Goal: Register for event/course

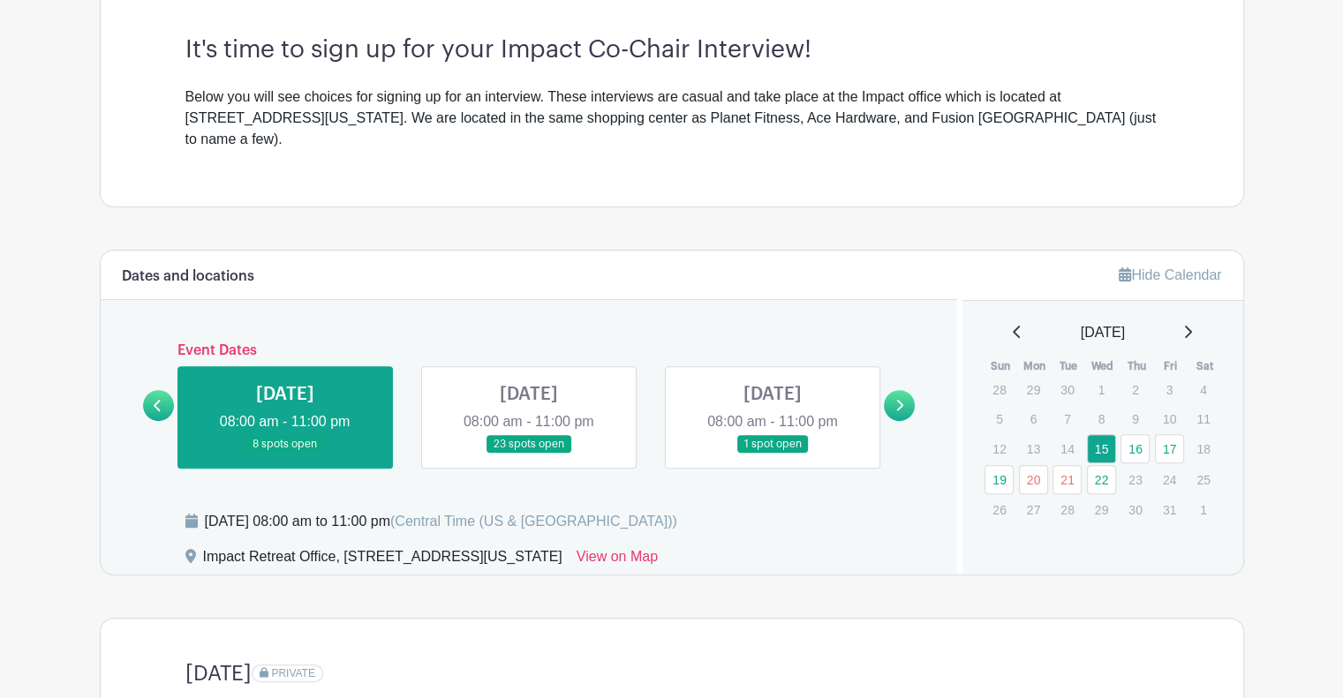
scroll to position [515, 0]
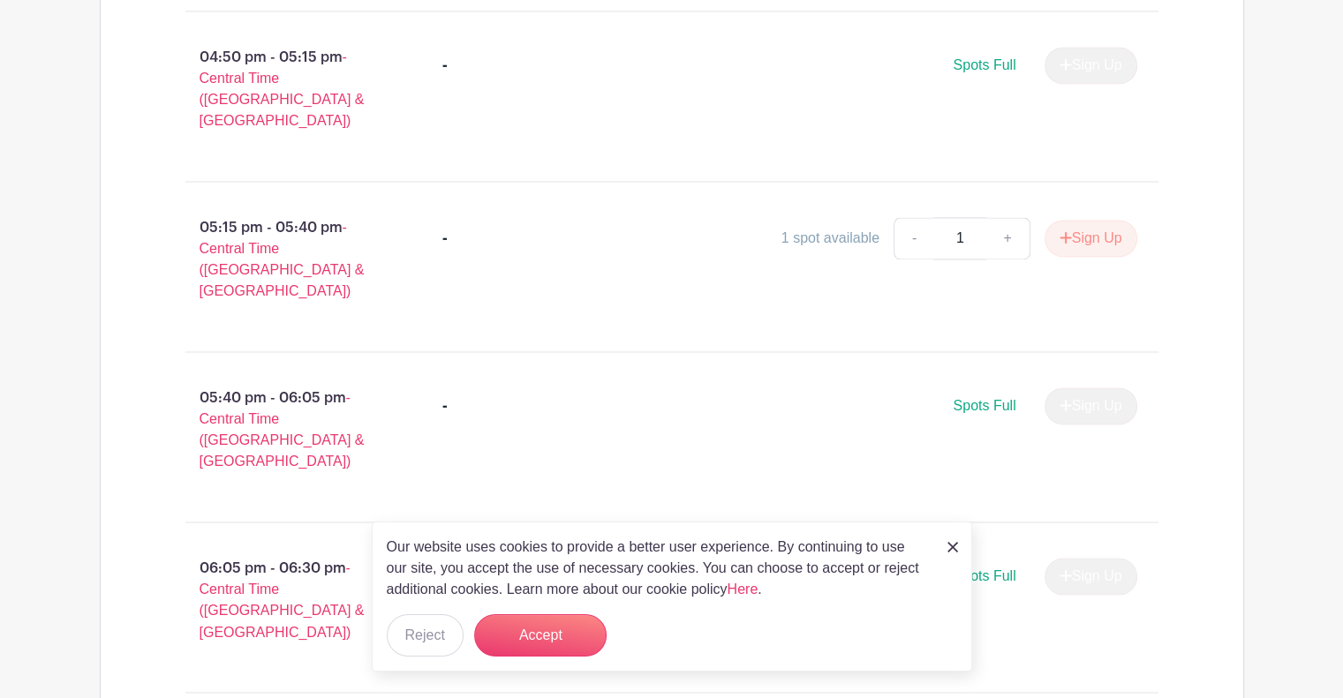
scroll to position [2754, 0]
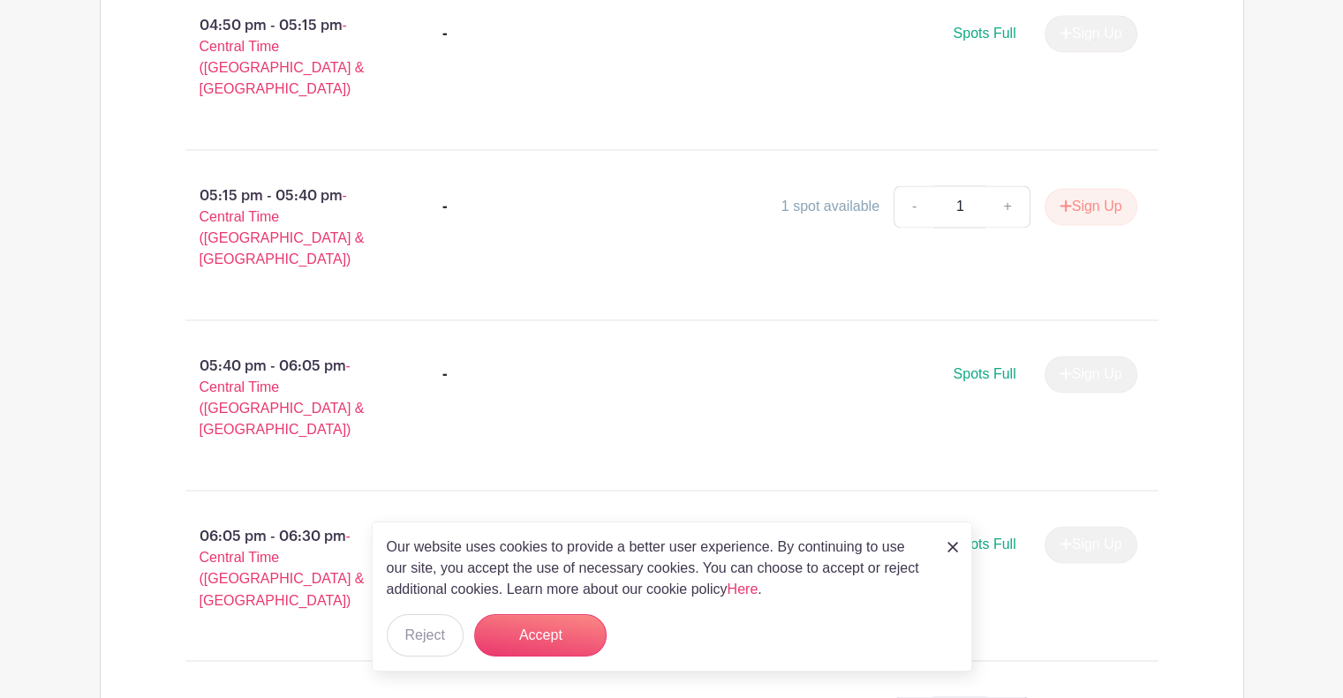
click at [953, 552] on img at bounding box center [952, 547] width 11 height 11
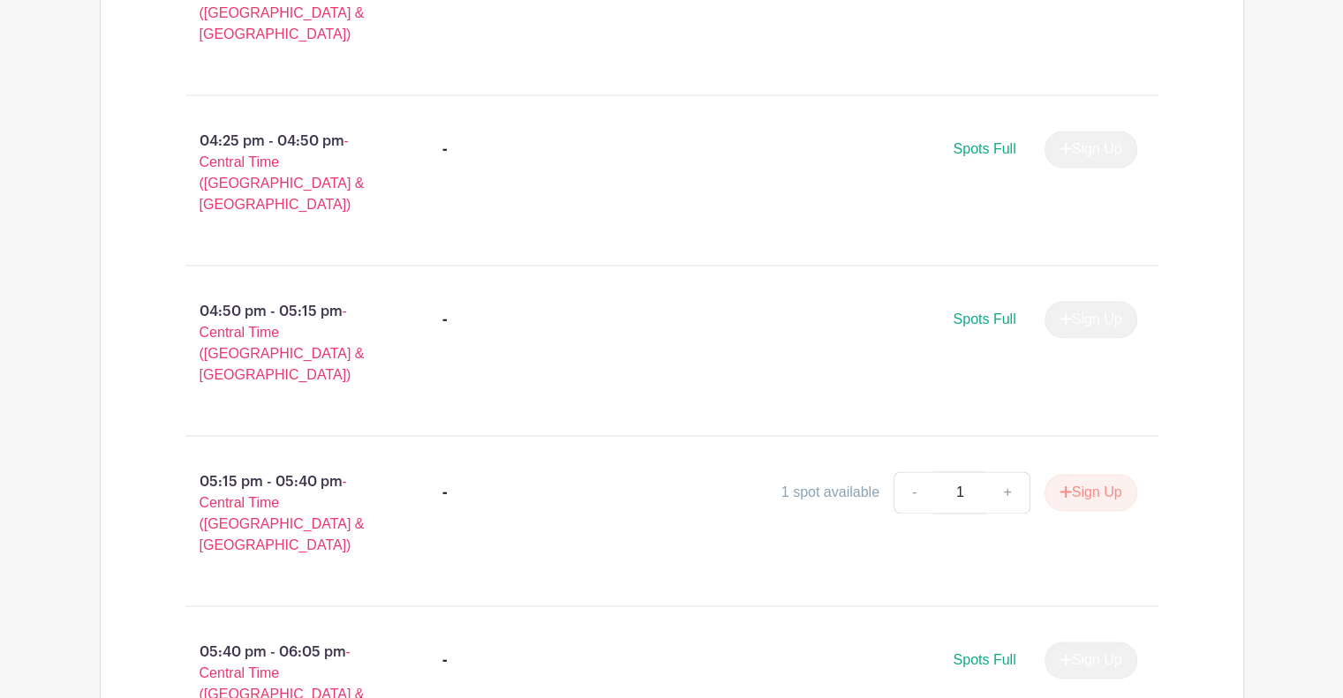
scroll to position [2471, 0]
click at [1007, 469] on link "+" at bounding box center [1007, 490] width 44 height 42
click at [922, 469] on link "-" at bounding box center [913, 490] width 41 height 42
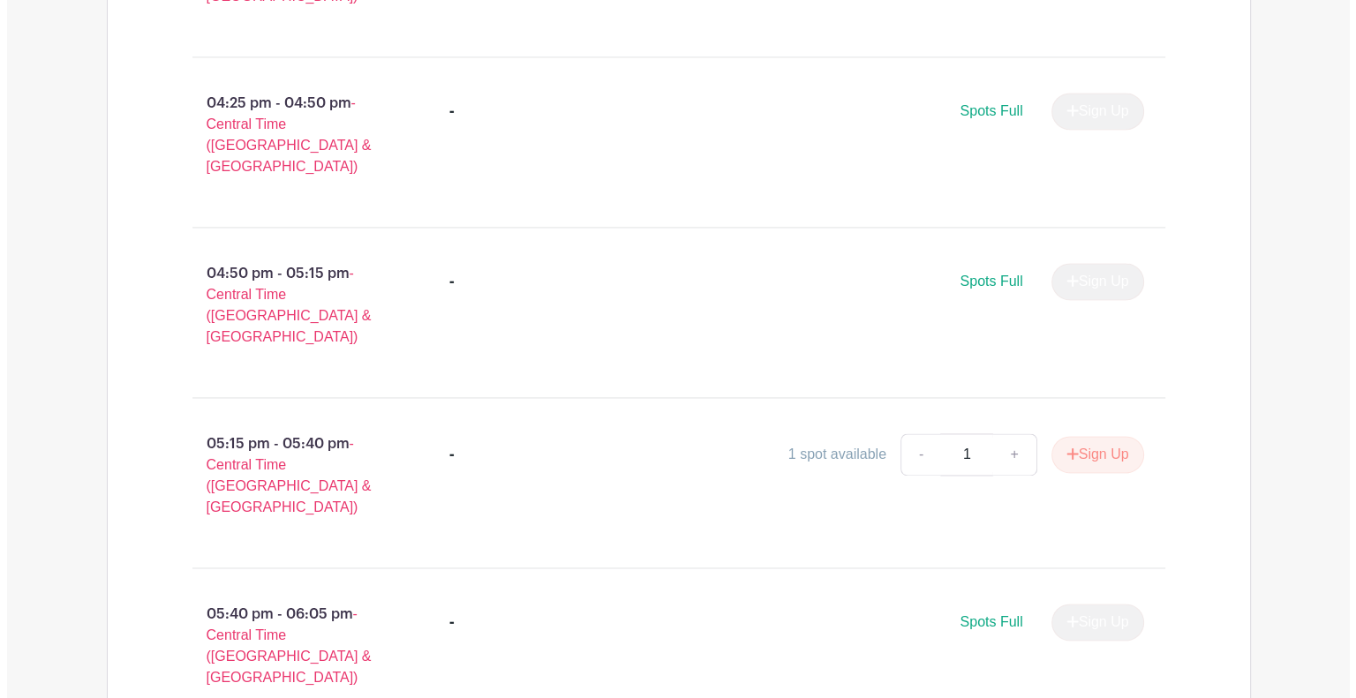
scroll to position [2498, 0]
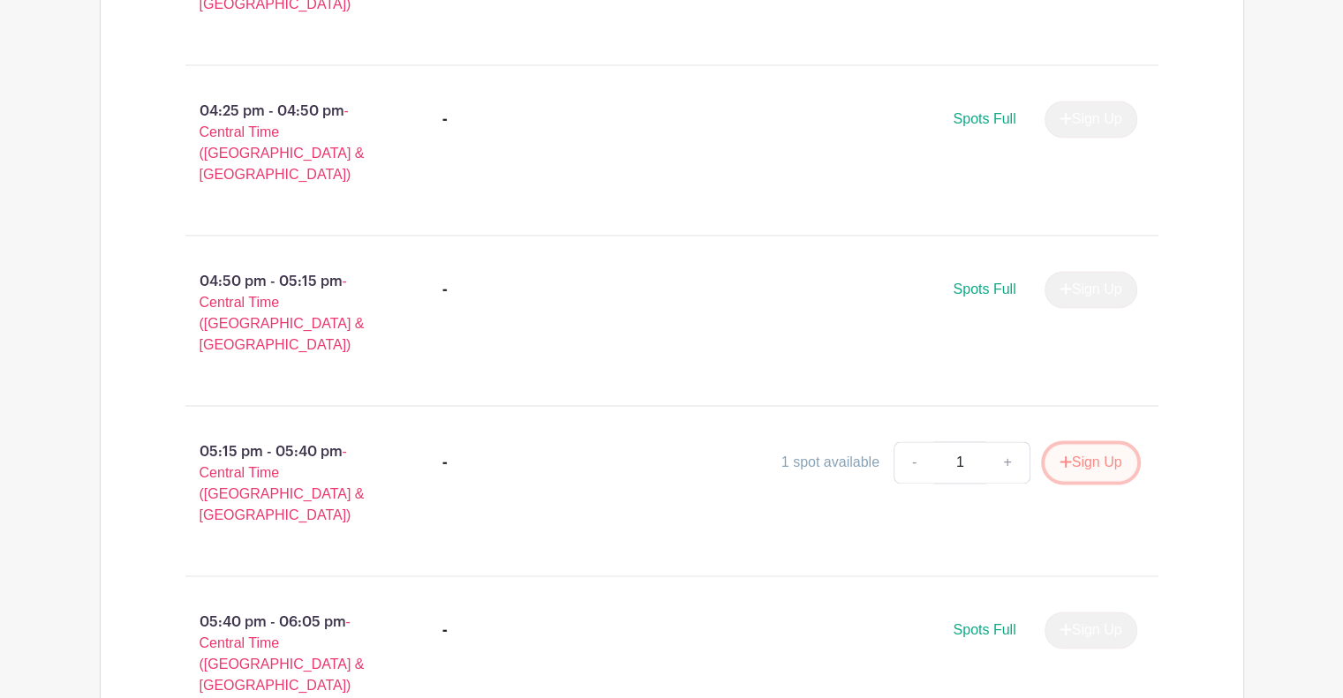
click at [1063, 455] on icon "submit" at bounding box center [1065, 462] width 12 height 14
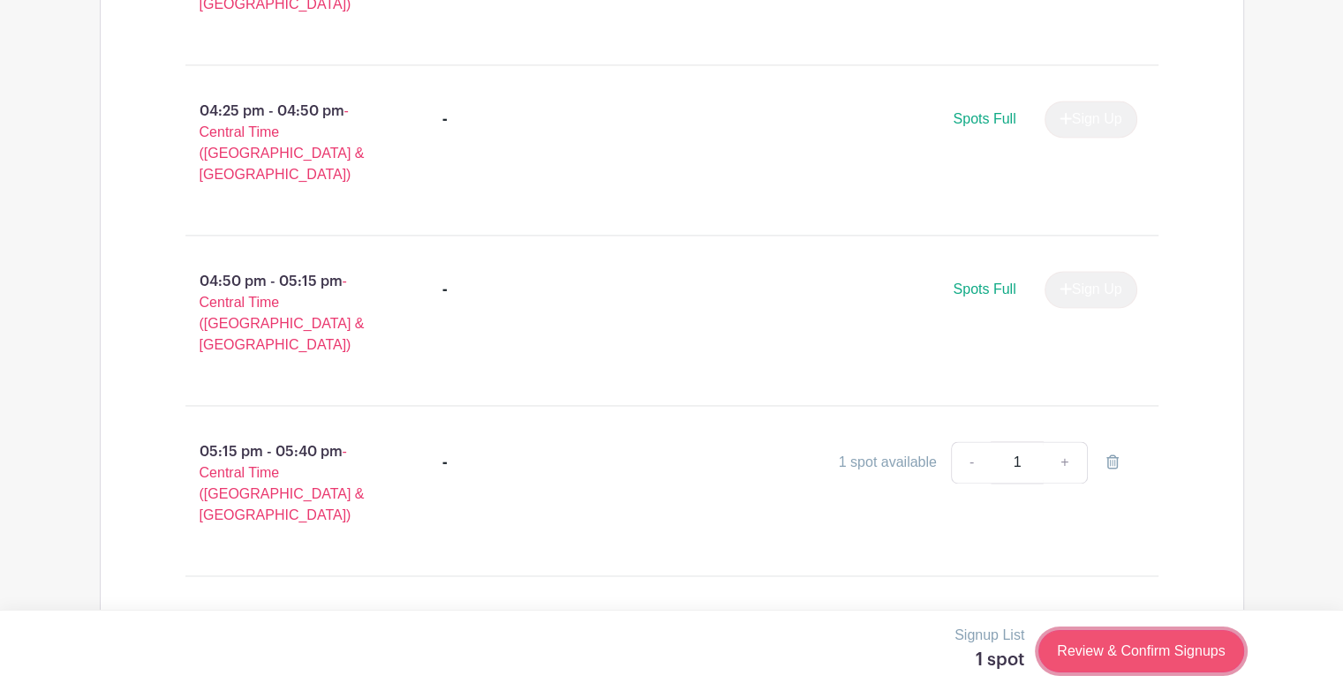
click at [1159, 658] on link "Review & Confirm Signups" at bounding box center [1140, 651] width 205 height 42
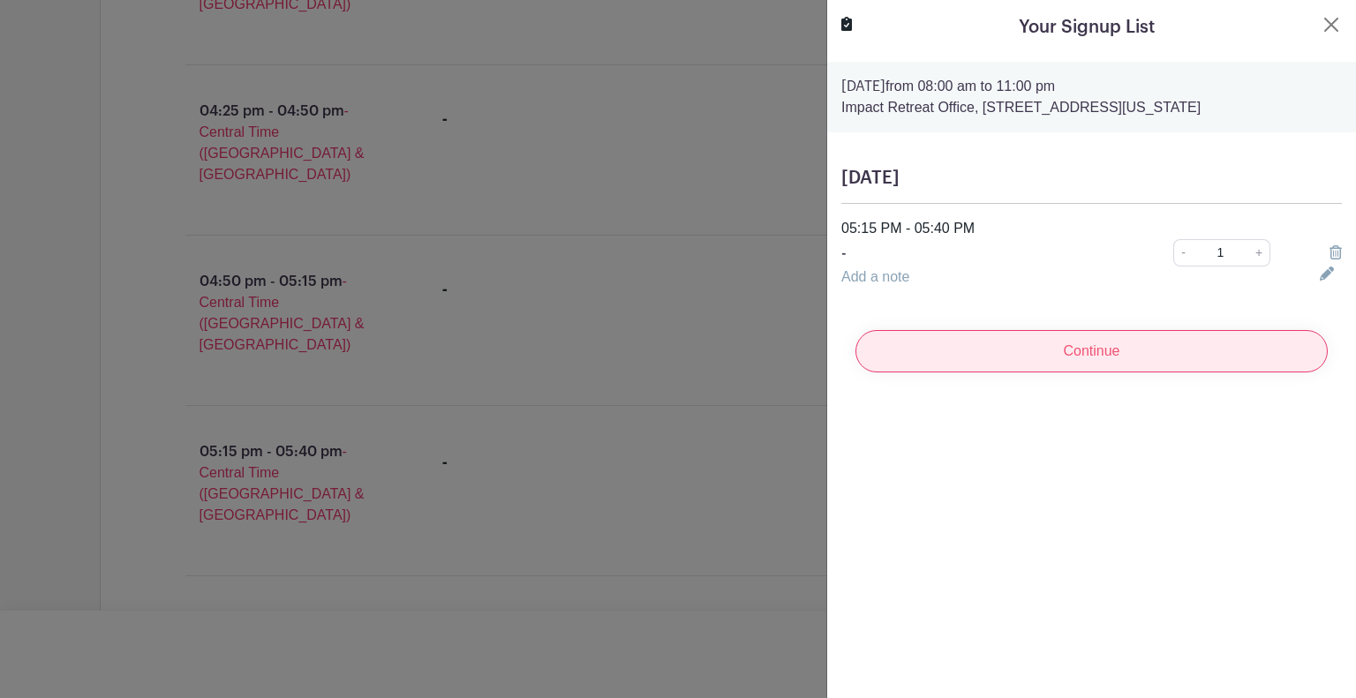
click at [990, 354] on input "Continue" at bounding box center [1091, 351] width 472 height 42
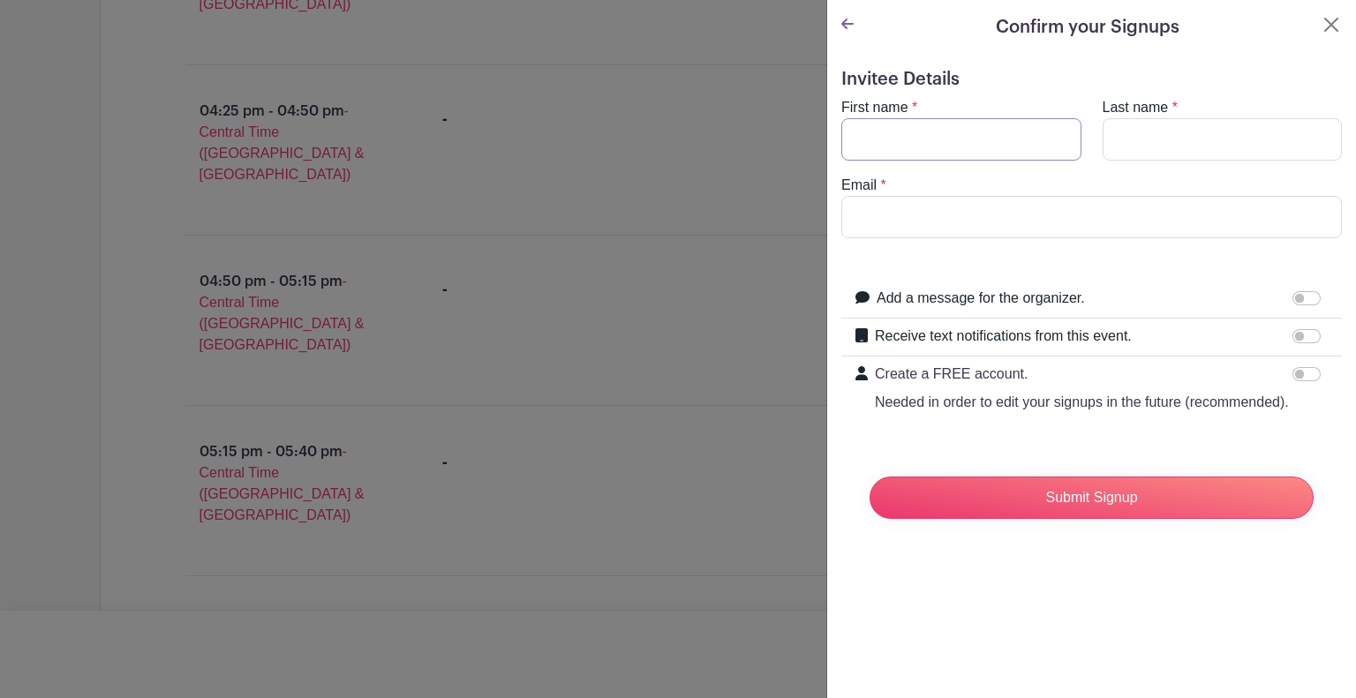
click at [1001, 137] on input "First name" at bounding box center [961, 139] width 240 height 42
type input "Austin"
type input "[PERSON_NAME]"
type input "[EMAIL_ADDRESS][DOMAIN_NAME]"
click at [1043, 251] on form "Invitee Details First name * [PERSON_NAME] Last name * [PERSON_NAME] Email * [E…" at bounding box center [1091, 301] width 501 height 464
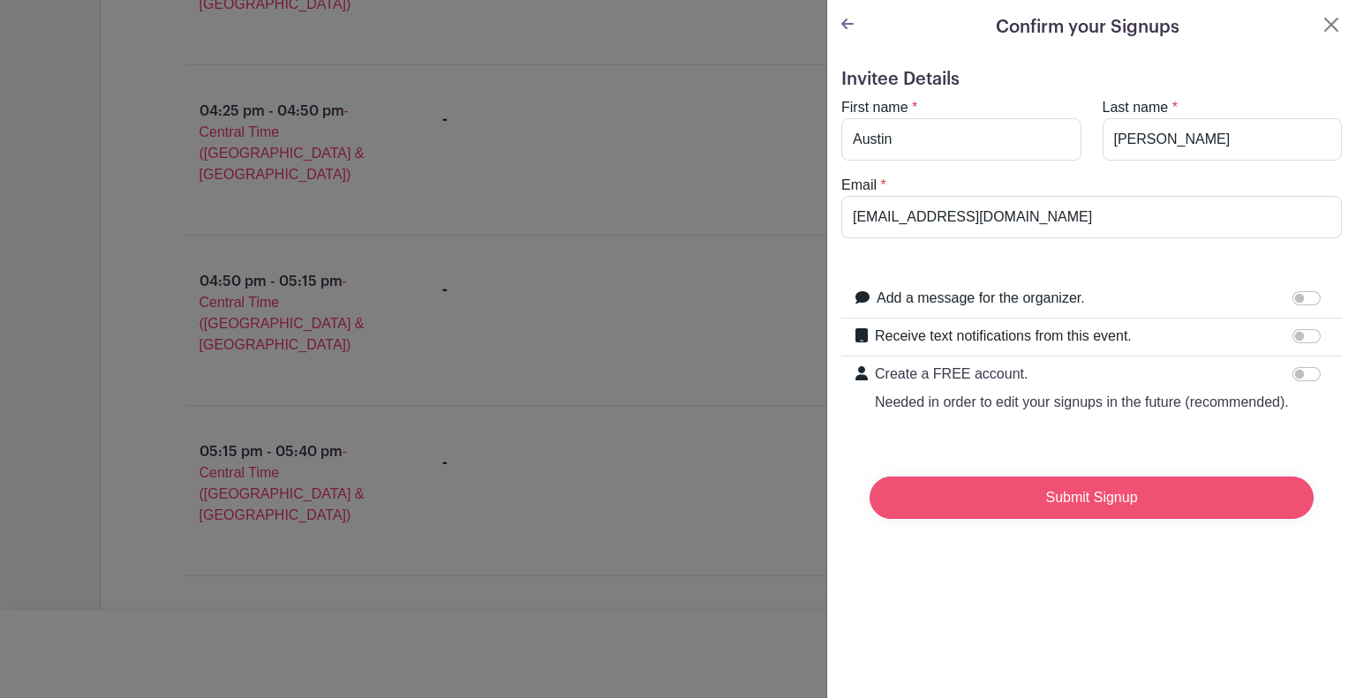
click at [1059, 516] on input "Submit Signup" at bounding box center [1092, 498] width 444 height 42
